Goal: Find specific page/section: Find specific page/section

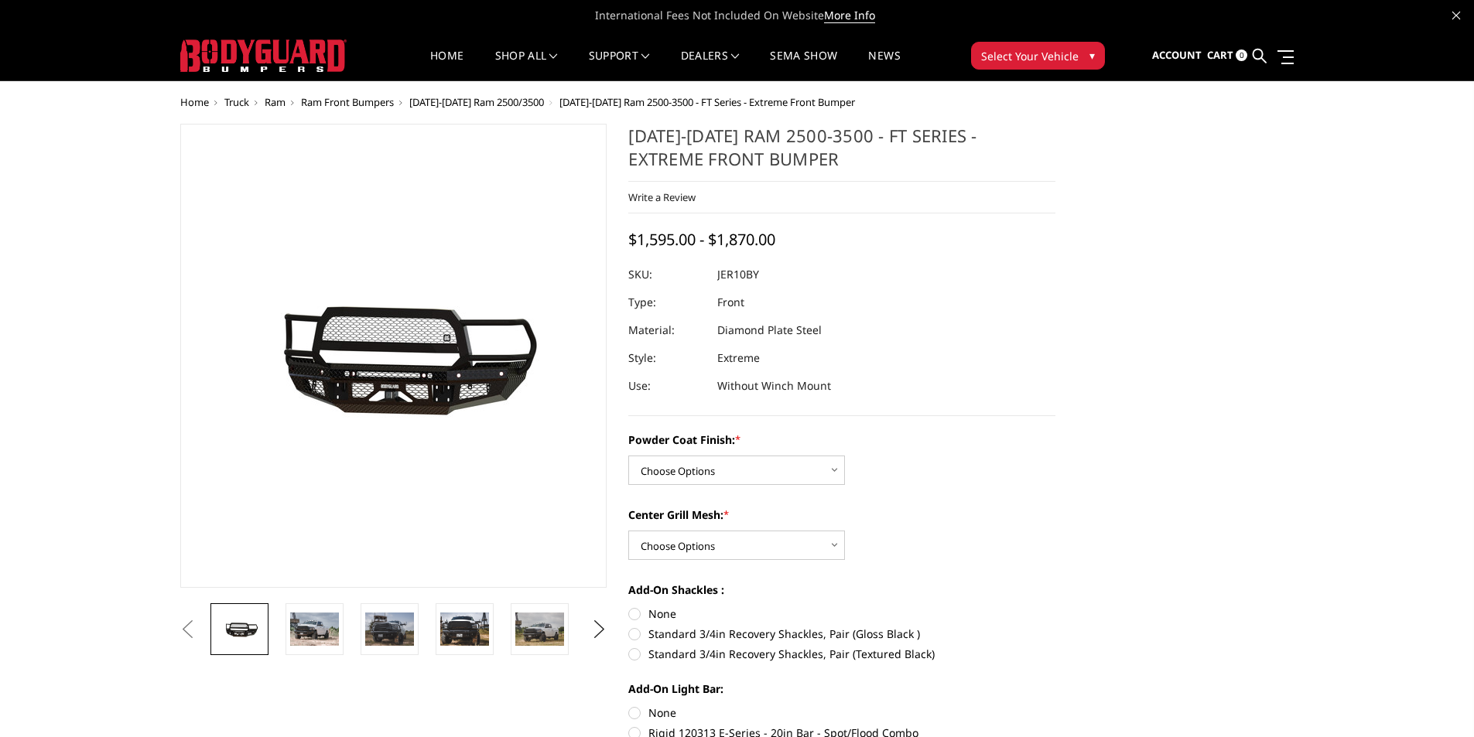
click at [494, 103] on span "[DATE]-[DATE] Ram 2500/3500" at bounding box center [476, 102] width 135 height 14
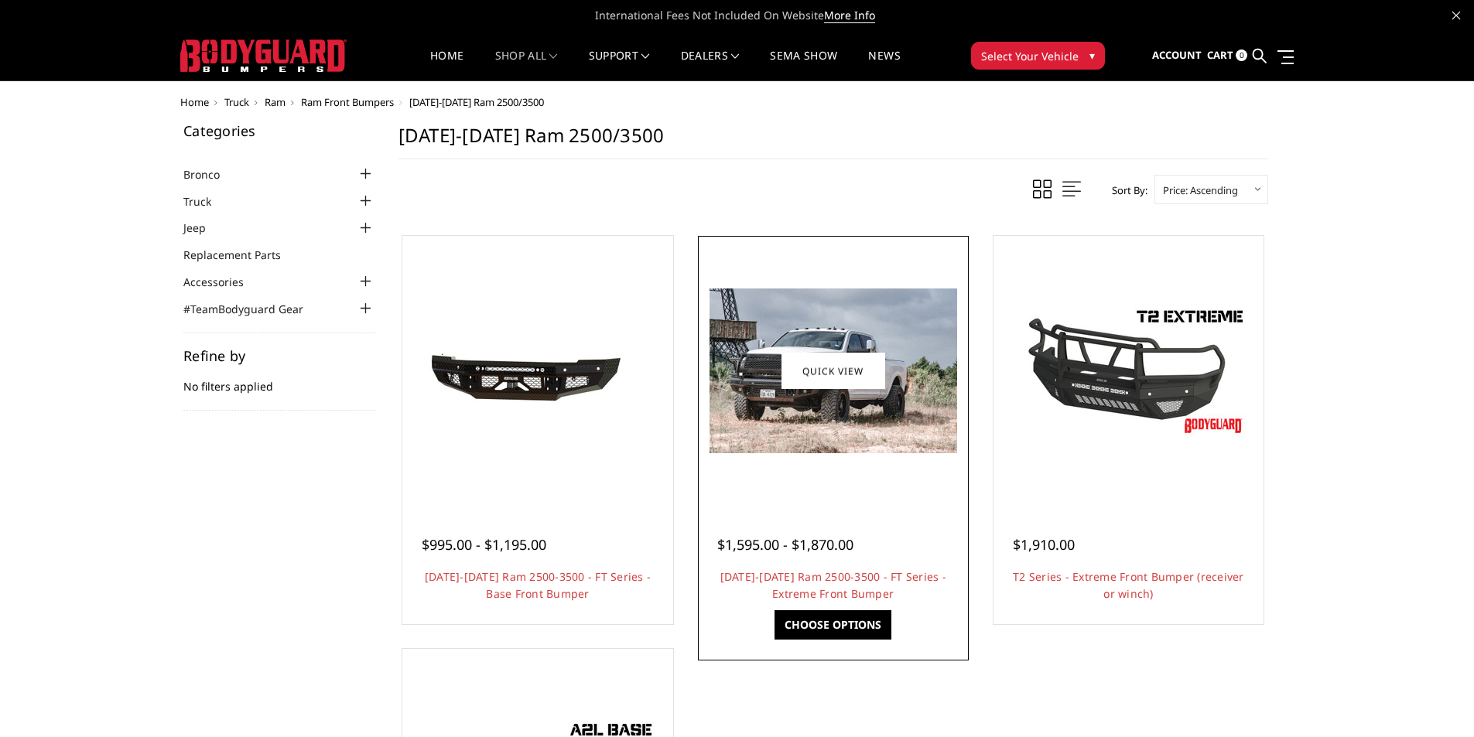
click at [898, 412] on img at bounding box center [833, 371] width 248 height 165
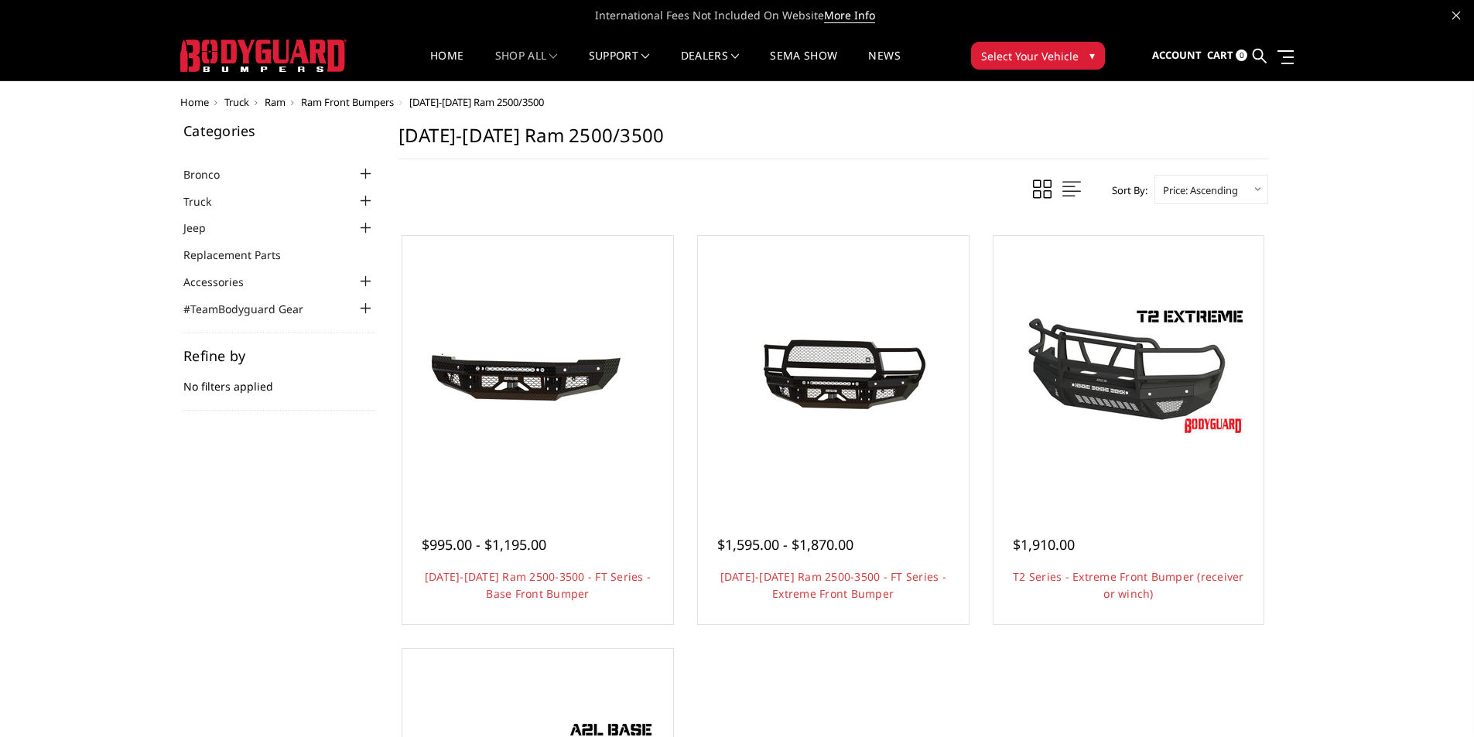
click at [320, 102] on span "Ram Front Bumpers" at bounding box center [347, 102] width 93 height 14
click at [361, 101] on span "Ram Front Bumpers" at bounding box center [347, 102] width 93 height 14
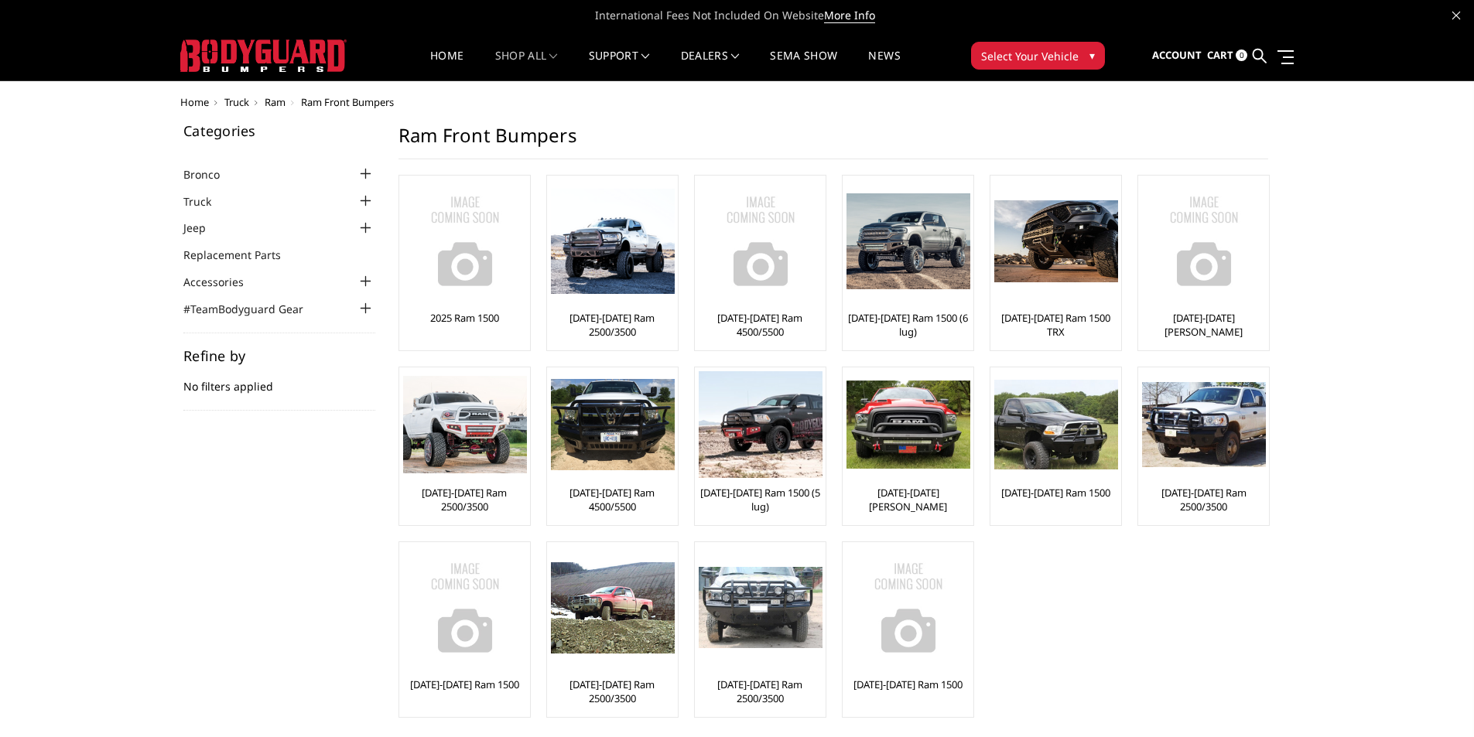
scroll to position [77, 0]
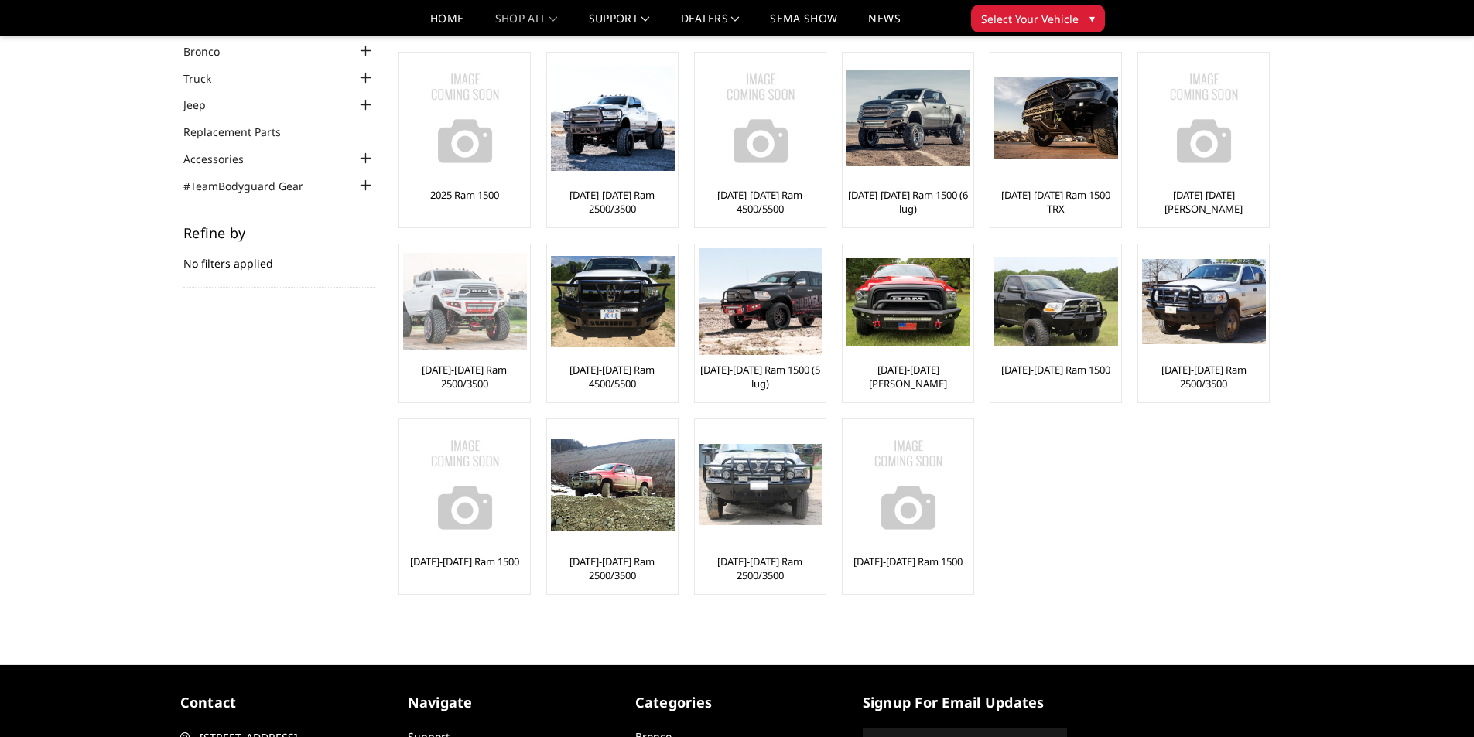
click at [482, 374] on link "[DATE]-[DATE] Ram 2500/3500" at bounding box center [464, 377] width 123 height 28
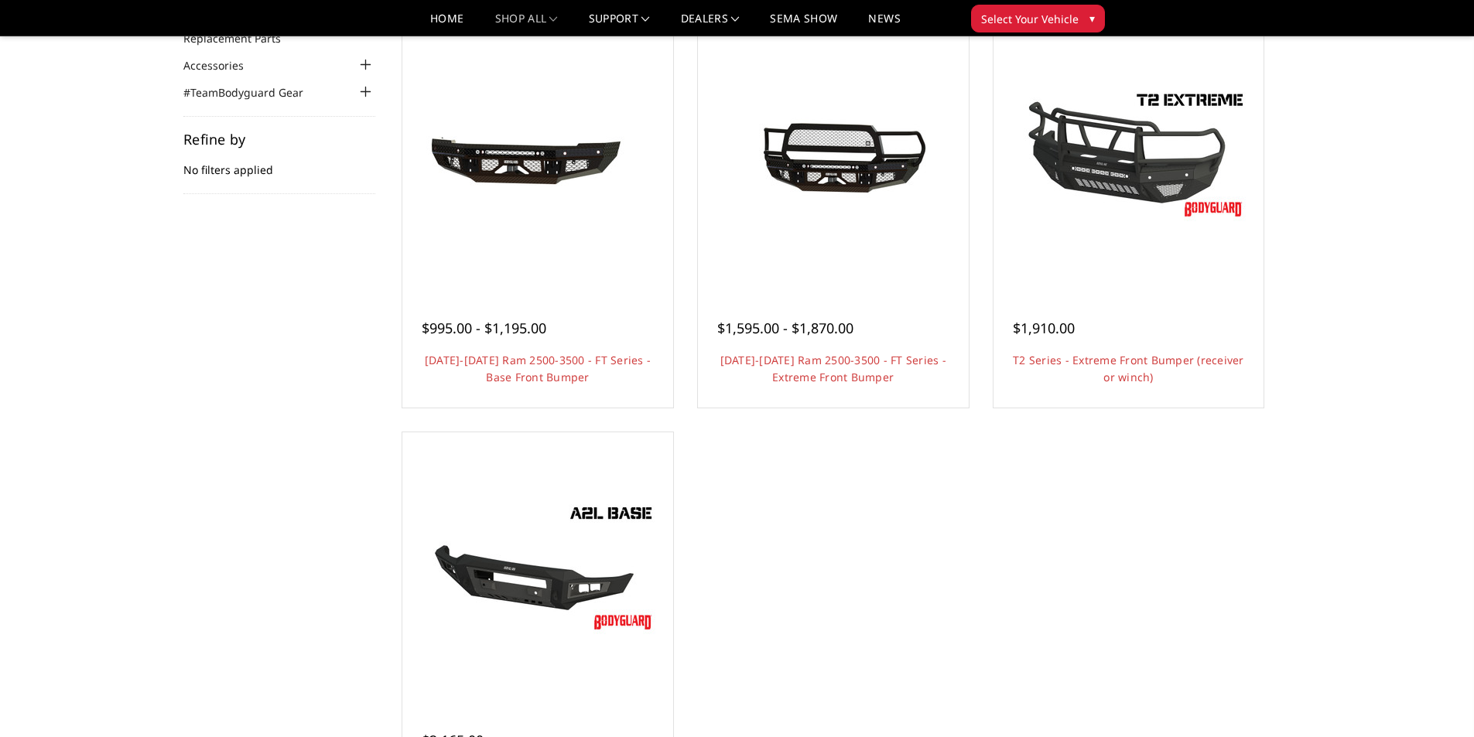
scroll to position [232, 0]
